Goal: Task Accomplishment & Management: Use online tool/utility

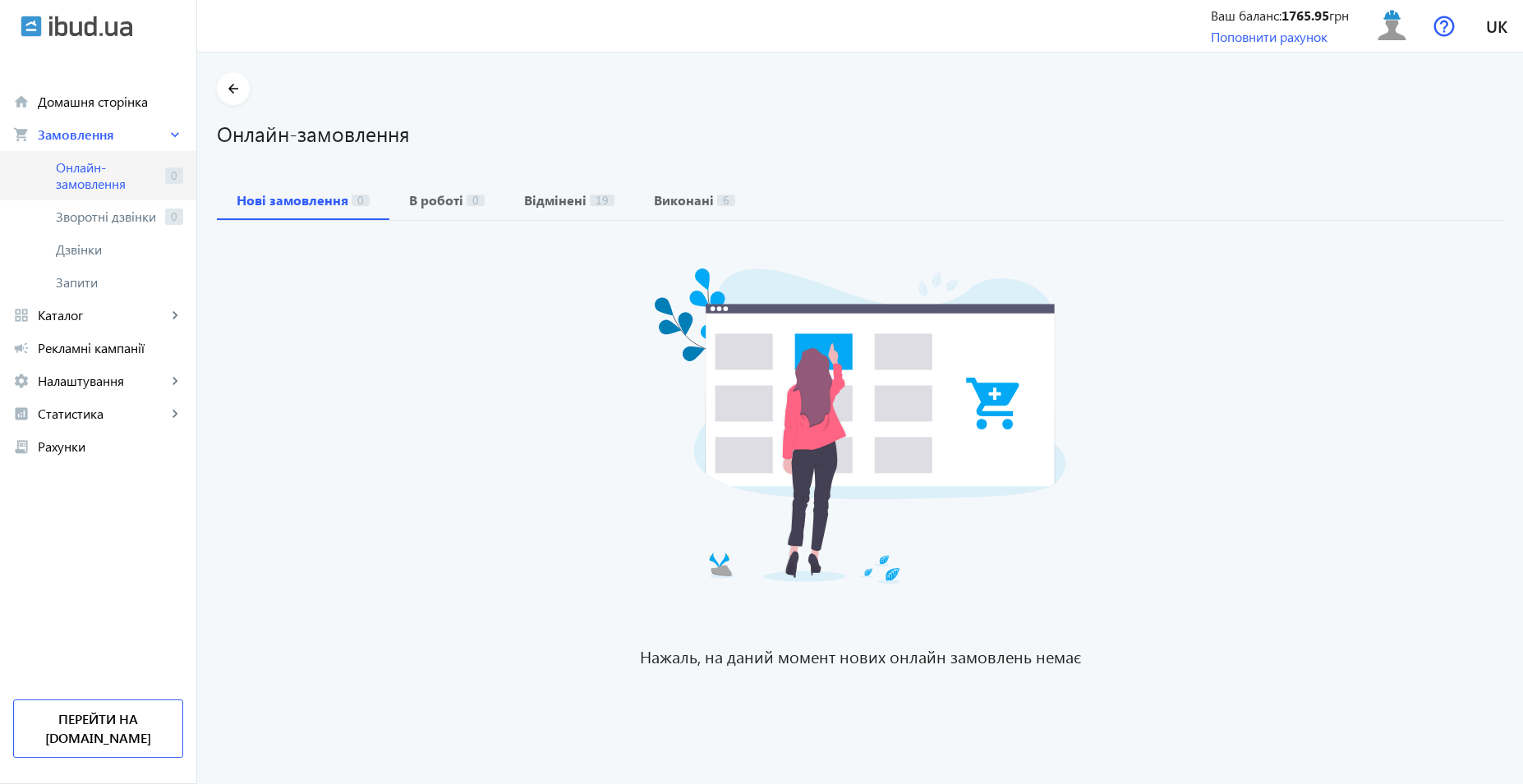
click at [82, 180] on span "Онлайн-замовлення" at bounding box center [107, 176] width 103 height 33
